Goal: Task Accomplishment & Management: Manage account settings

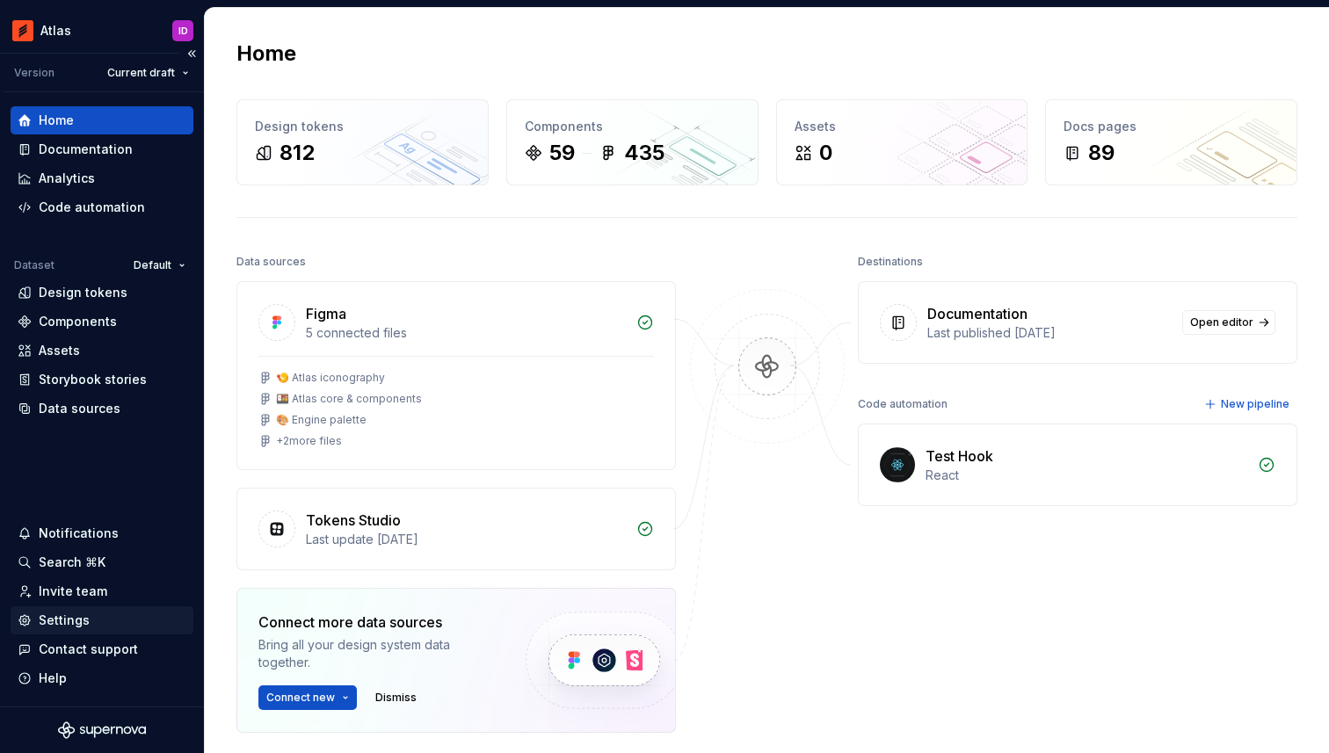
click at [78, 623] on div "Settings" at bounding box center [64, 621] width 51 height 18
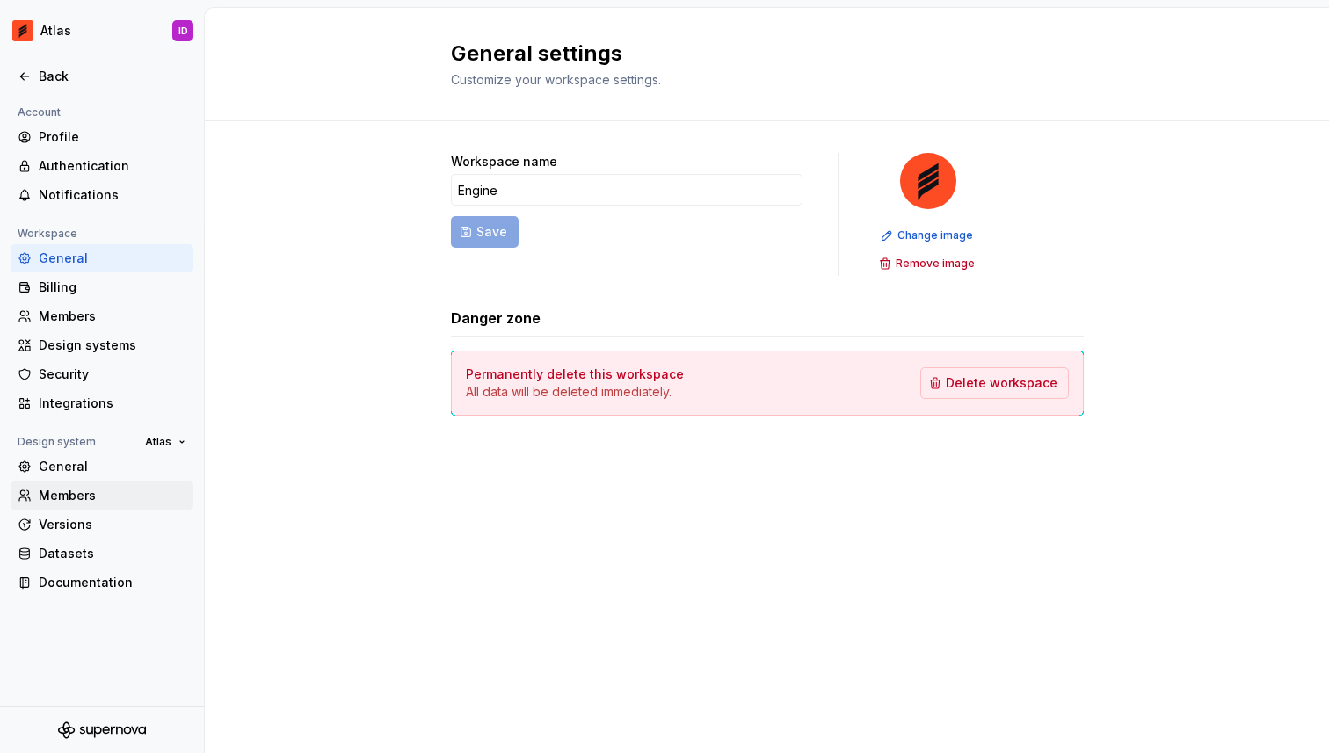
click at [70, 491] on div "Members" at bounding box center [113, 496] width 148 height 18
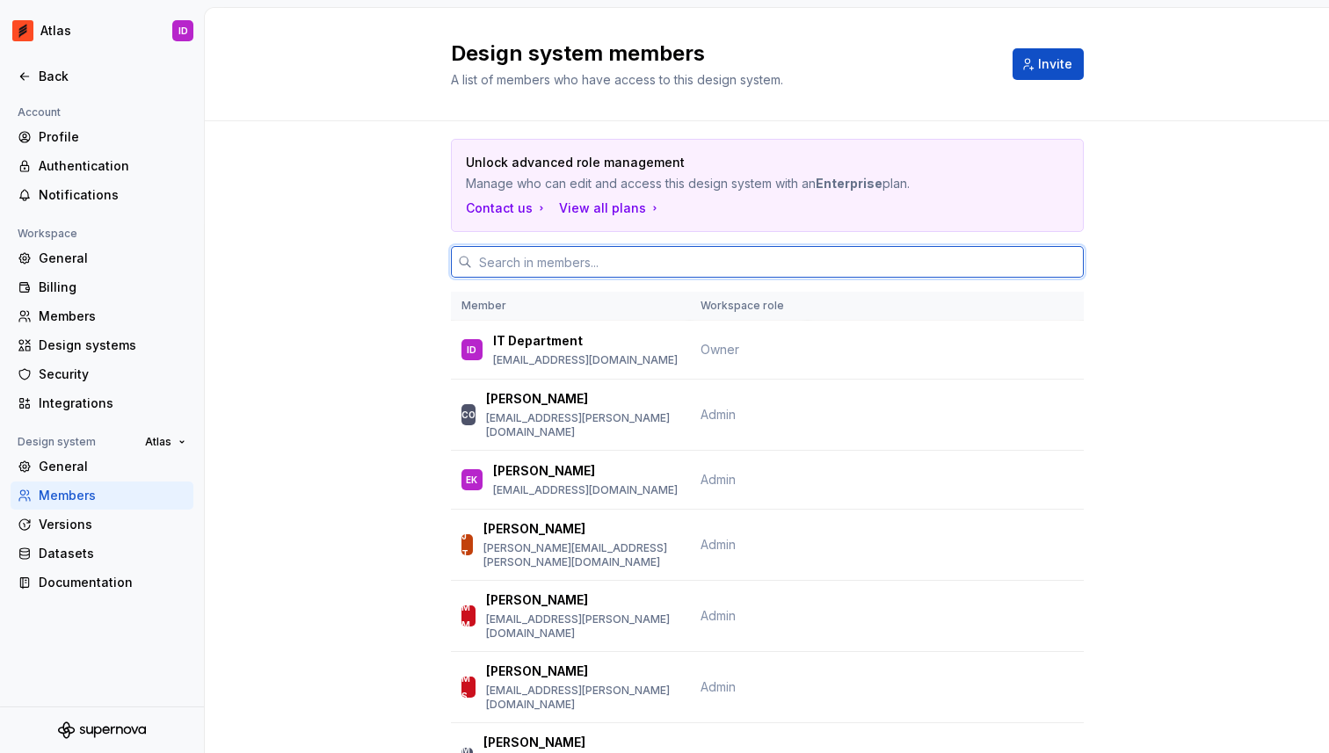
click at [695, 251] on input "text" at bounding box center [778, 262] width 612 height 32
type input "s"
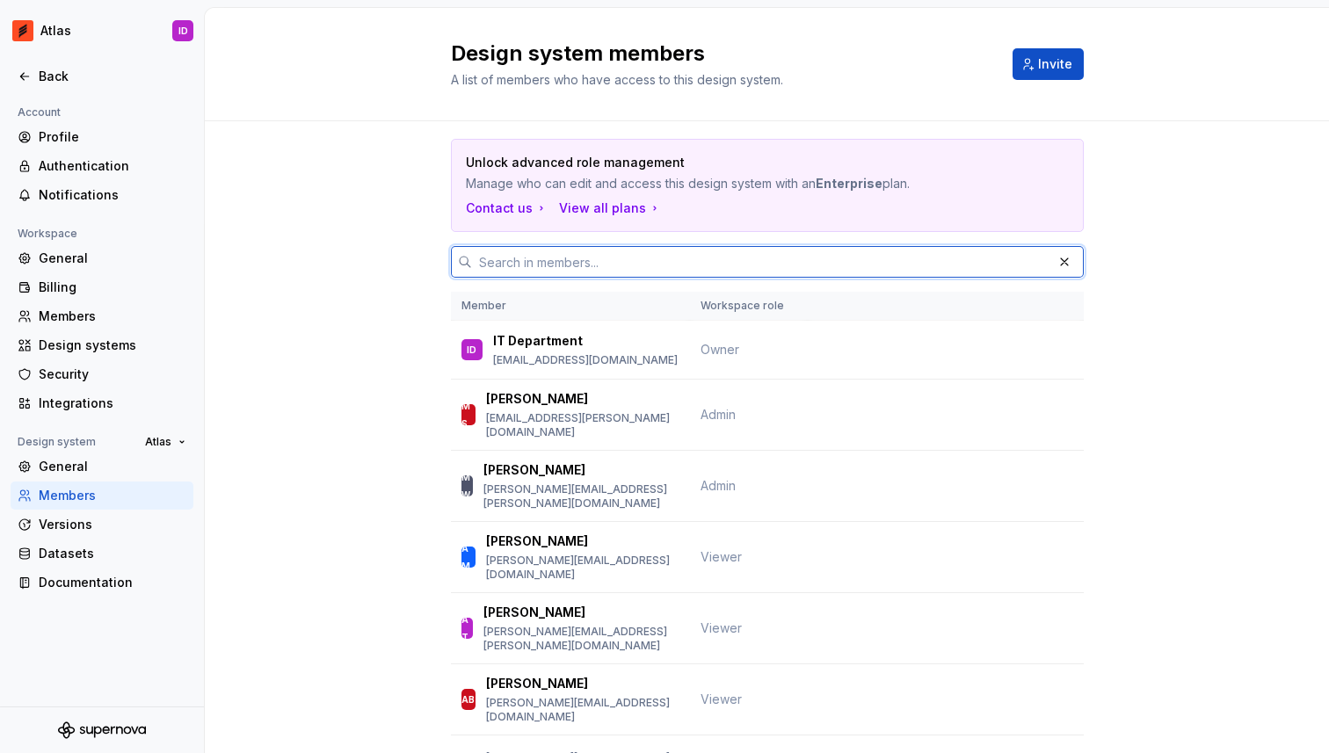
paste input "[PERSON_NAME]"
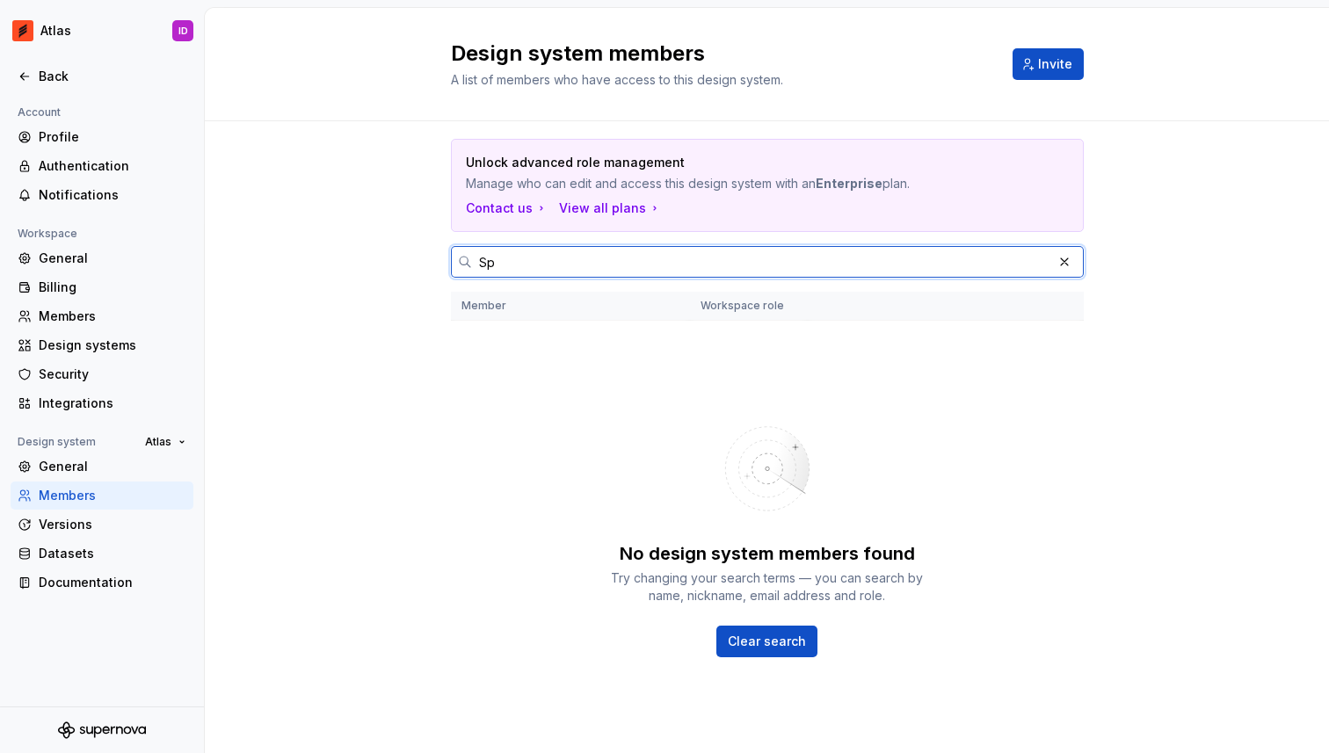
type input "S"
type input "s"
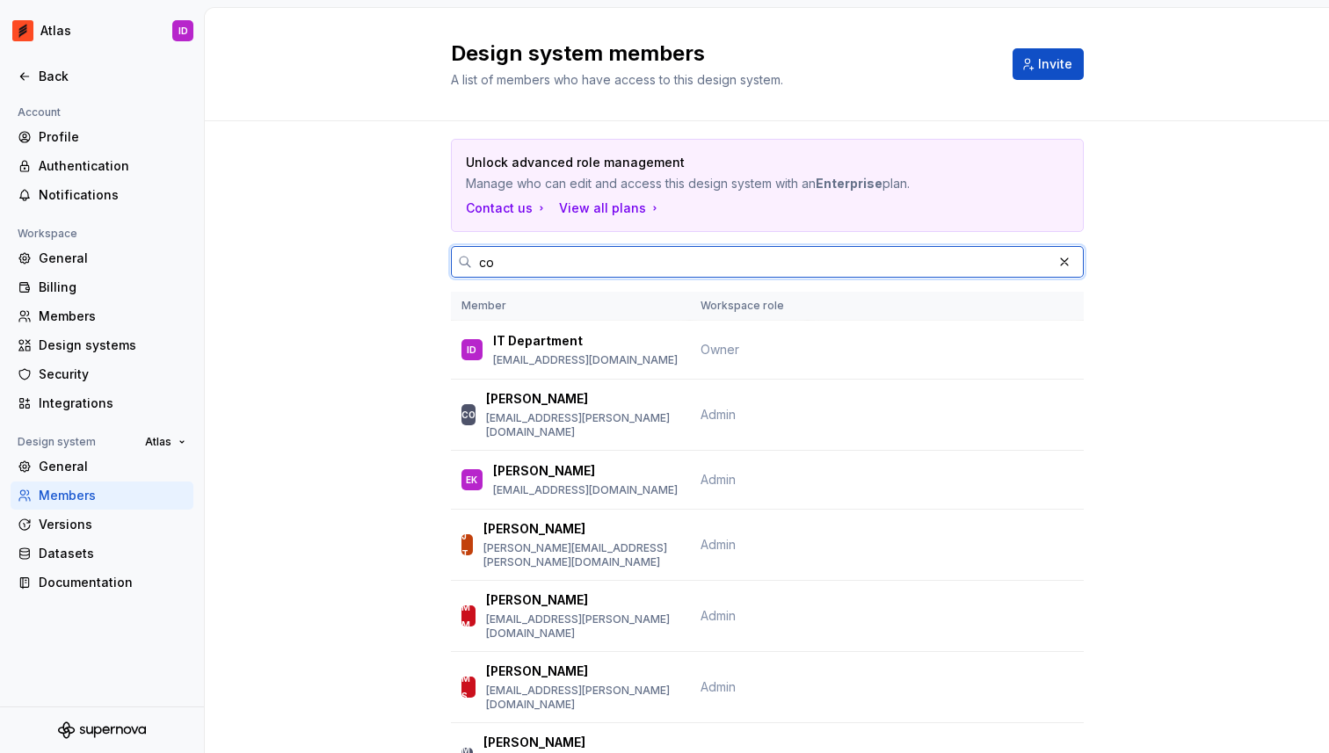
type input "c"
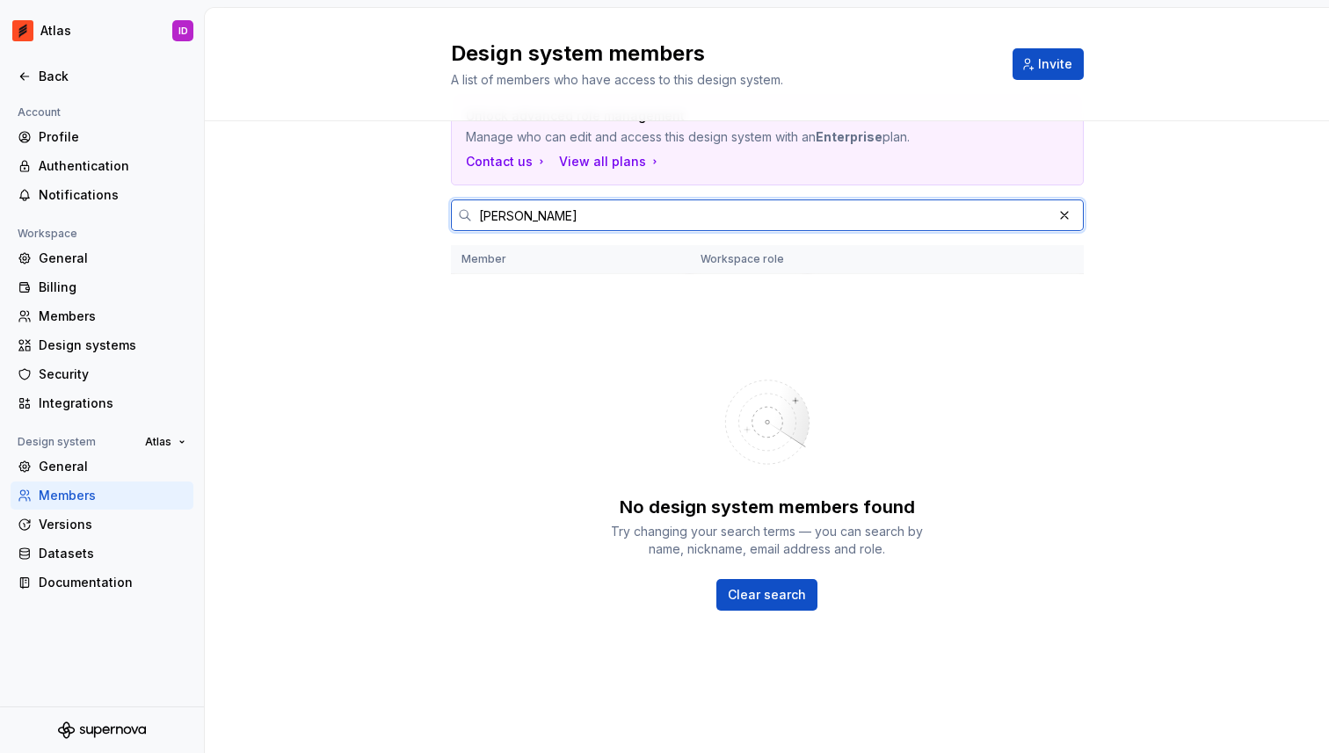
scroll to position [56, 0]
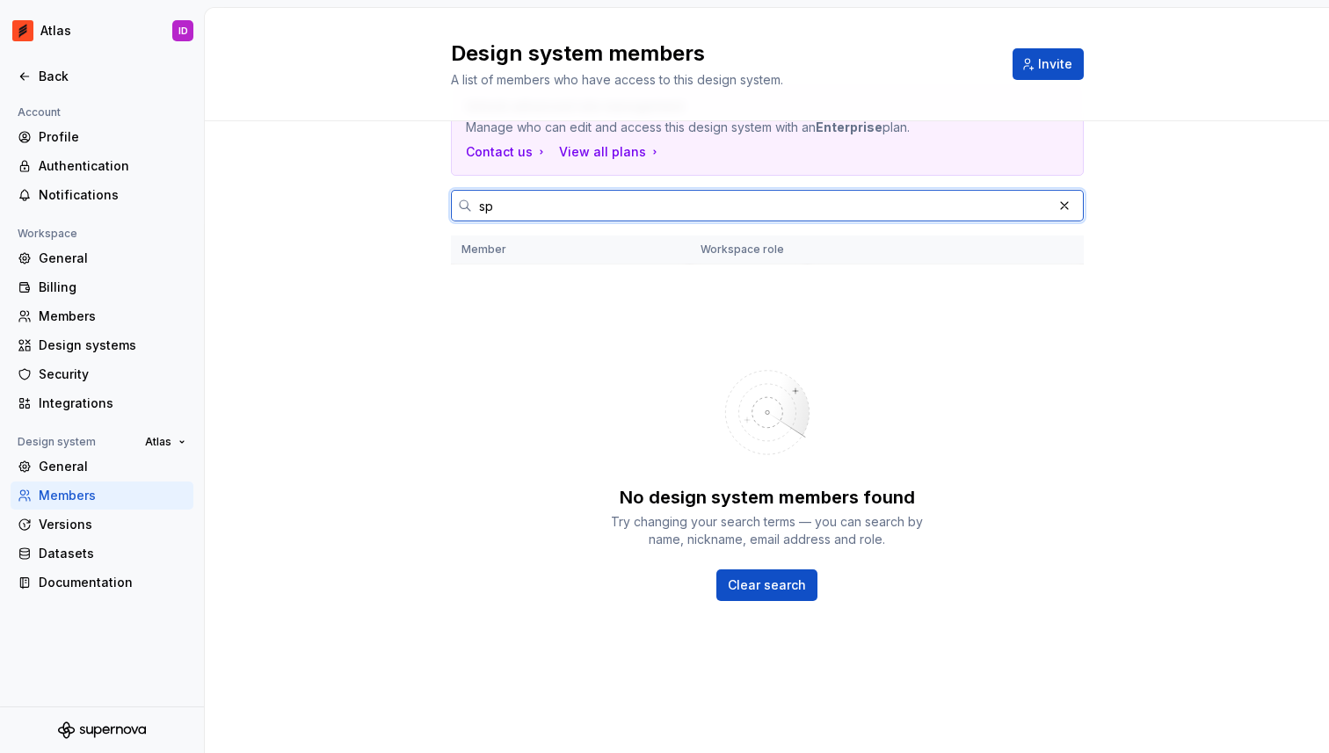
type input "s"
